Goal: Check status: Check status

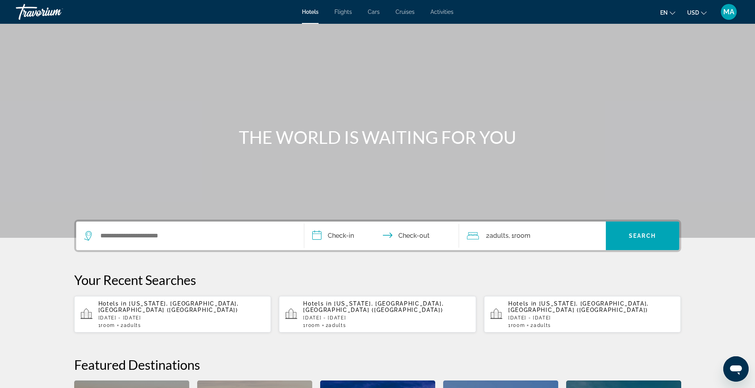
click at [730, 12] on span "MA" at bounding box center [728, 12] width 11 height 8
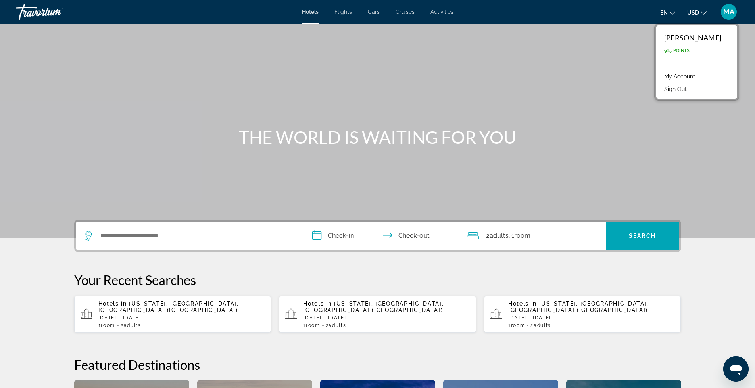
click at [680, 77] on link "My Account" at bounding box center [679, 76] width 39 height 10
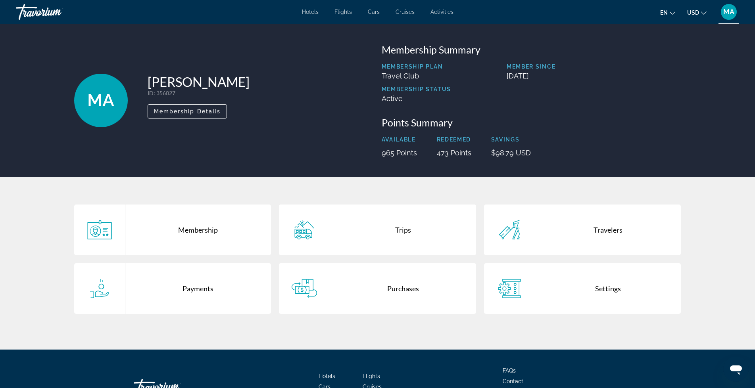
click at [397, 228] on div "Trips" at bounding box center [403, 230] width 146 height 51
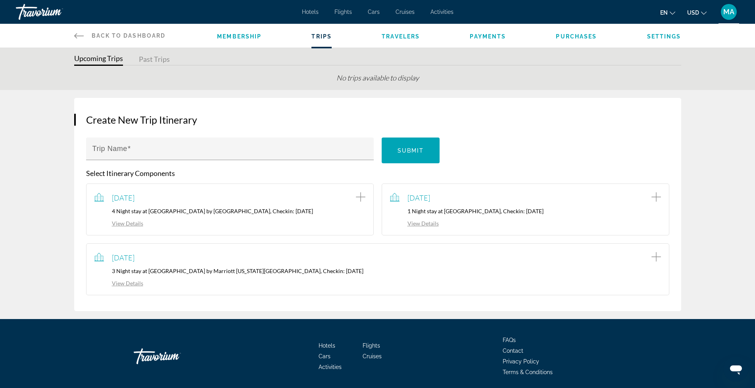
scroll to position [49, 0]
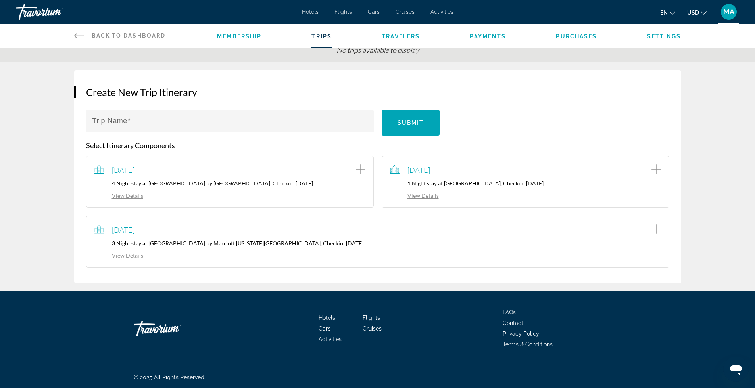
click at [126, 194] on link "View Details" at bounding box center [118, 195] width 49 height 7
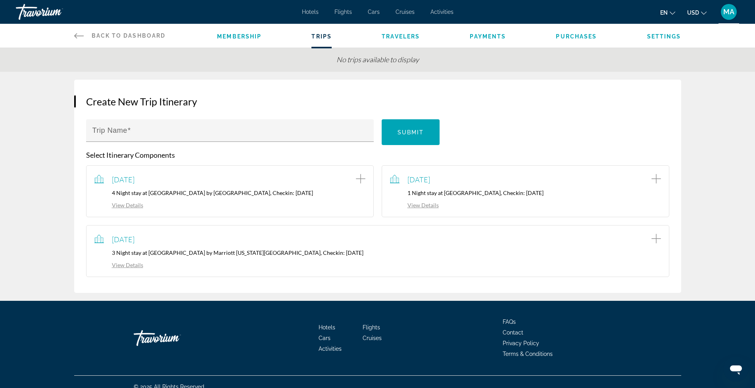
scroll to position [40, 0]
click at [127, 177] on span "[DATE]" at bounding box center [123, 179] width 23 height 9
click at [126, 188] on div "[DATE] 4 Night stay at [GEOGRAPHIC_DATA] by [GEOGRAPHIC_DATA], Checkin: [DATE] …" at bounding box center [229, 190] width 271 height 35
click at [282, 192] on p "4 Night stay at [GEOGRAPHIC_DATA] by [GEOGRAPHIC_DATA], Checkin: [DATE]" at bounding box center [229, 192] width 271 height 7
click at [361, 177] on icon "Add item to trip" at bounding box center [361, 179] width 10 height 10
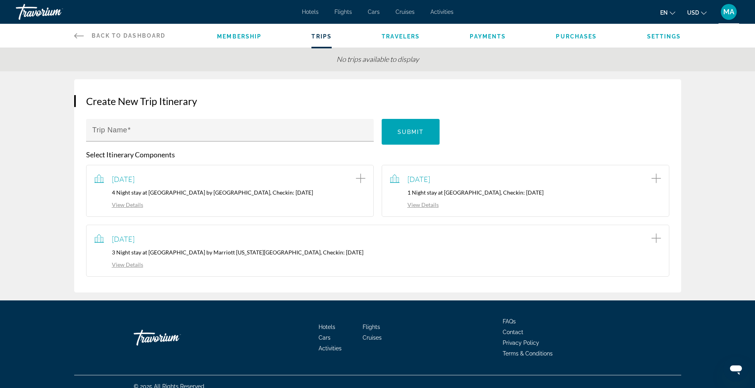
scroll to position [0, 0]
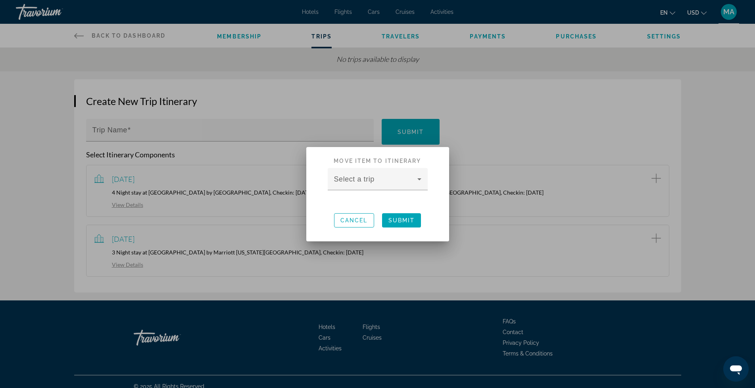
click at [487, 242] on div at bounding box center [377, 194] width 755 height 388
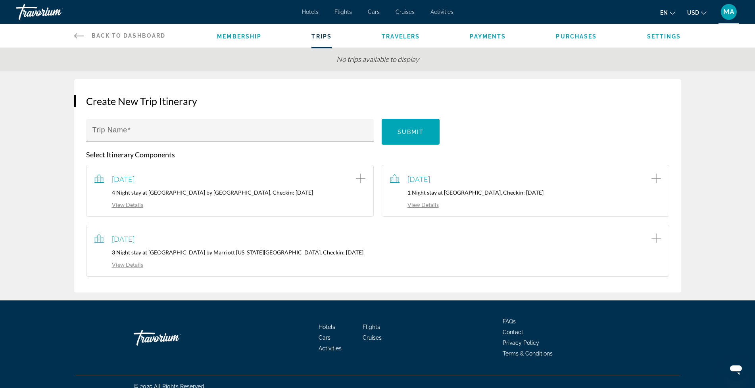
click at [116, 265] on link "View Details" at bounding box center [118, 264] width 49 height 7
